Goal: Information Seeking & Learning: Learn about a topic

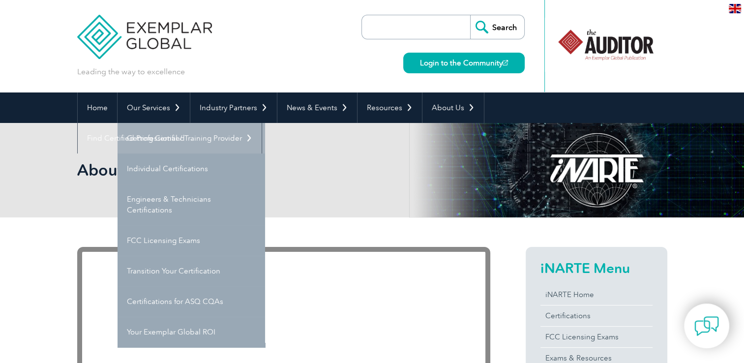
click at [175, 141] on link "Getting Certified" at bounding box center [190, 138] width 147 height 30
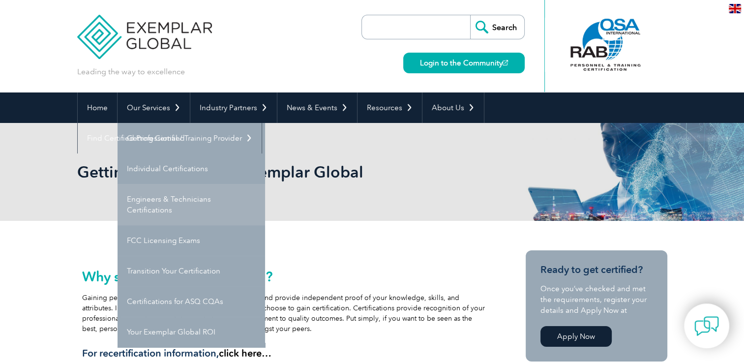
click at [149, 202] on link "Engineers & Technicians Certifications" at bounding box center [190, 204] width 147 height 41
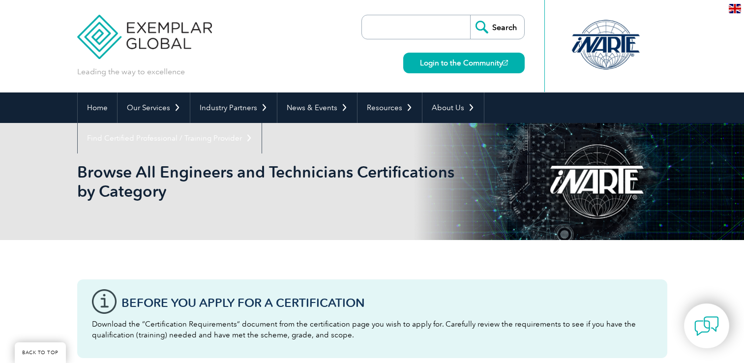
scroll to position [344, 0]
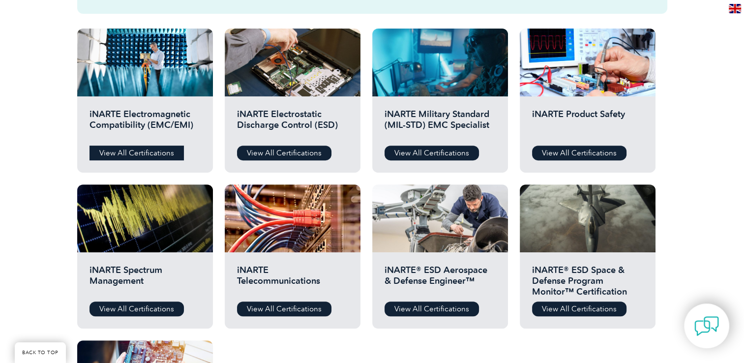
click at [146, 154] on link "View All Certifications" at bounding box center [136, 152] width 94 height 15
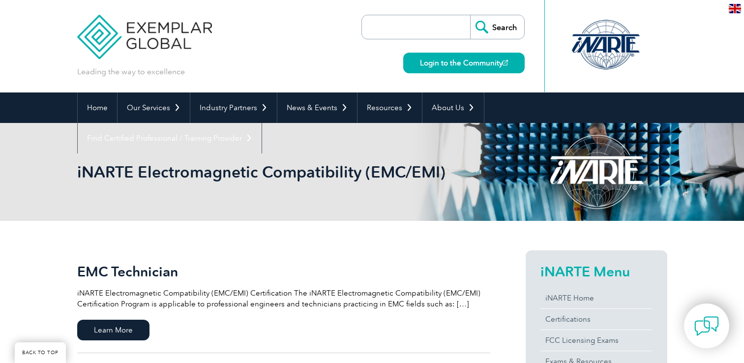
scroll to position [197, 0]
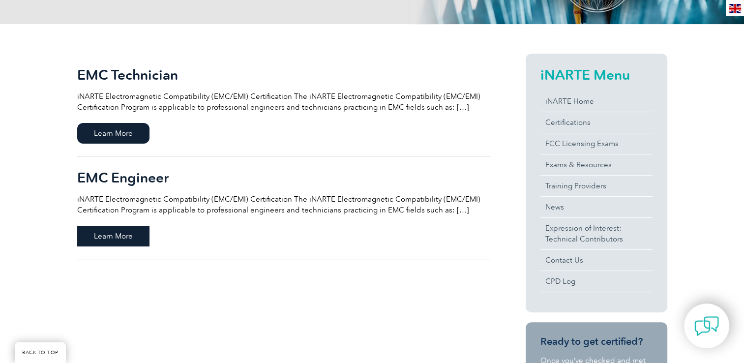
click at [112, 232] on span "Learn More" at bounding box center [113, 236] width 72 height 21
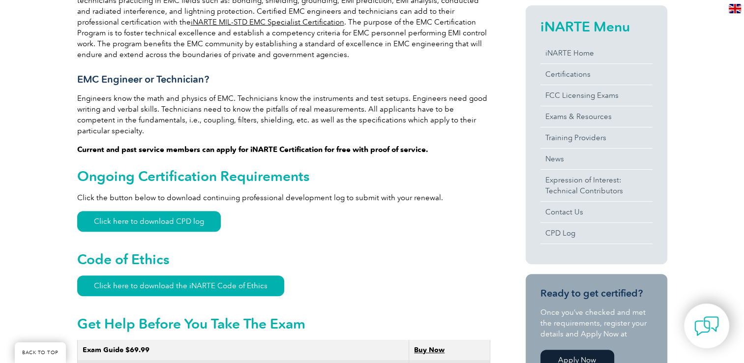
scroll to position [295, 0]
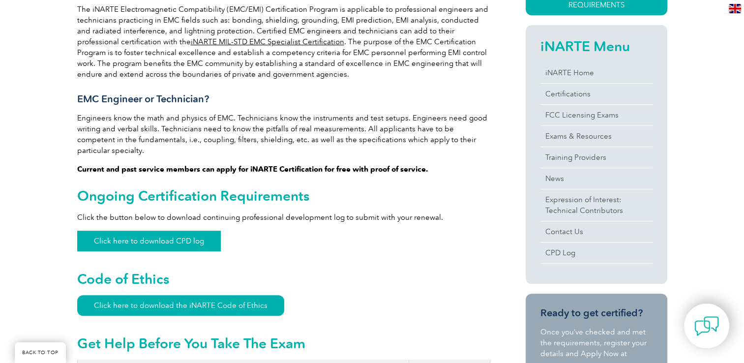
click at [185, 231] on link "Click here to download CPD log" at bounding box center [149, 241] width 144 height 21
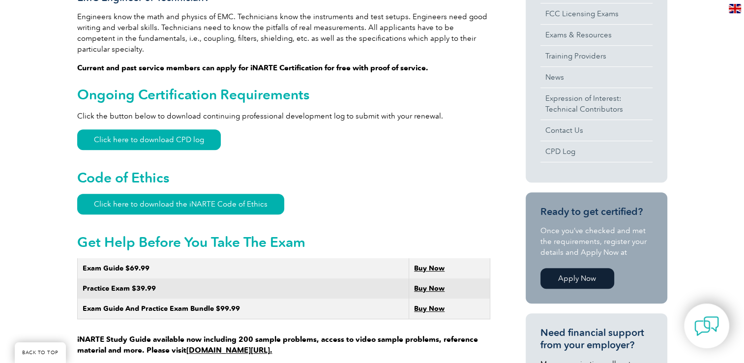
scroll to position [393, 0]
